Goal: Check status: Check status

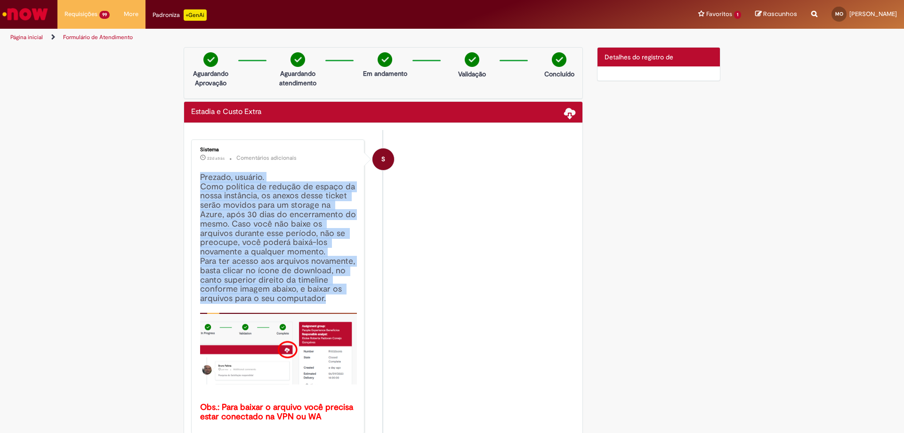
drag, startPoint x: 198, startPoint y: 177, endPoint x: 336, endPoint y: 299, distance: 184.4
click at [336, 299] on h4 "Prezado, usuário. Como política de redução de espaço da nossa instância, os ane…" at bounding box center [278, 297] width 157 height 249
click at [247, 242] on h4 "Prezado, usuário. Como política de redução de espaço da nossa instância, os ane…" at bounding box center [278, 297] width 157 height 249
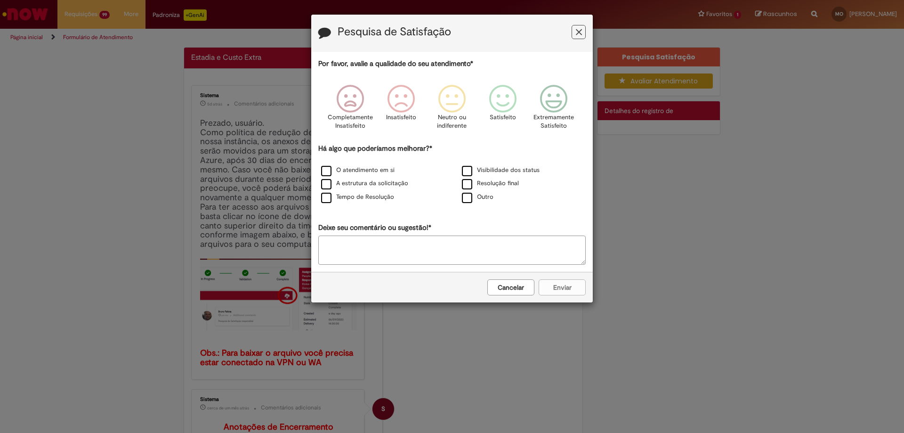
click at [576, 35] on icon "Feedback" at bounding box center [579, 32] width 6 height 10
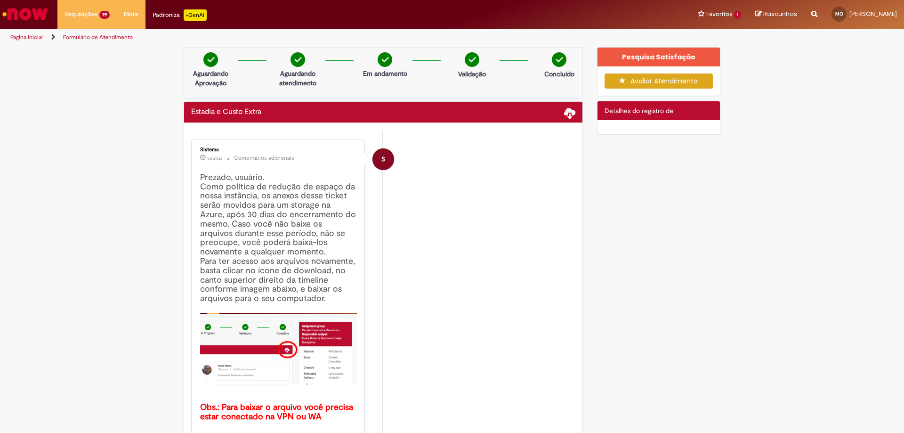
click at [560, 179] on li "S Sistema 5d atrás 5 dias atrás Comentários adicionais Prezado, usuário. Como p…" at bounding box center [383, 286] width 384 height 294
